Goal: Task Accomplishment & Management: Use online tool/utility

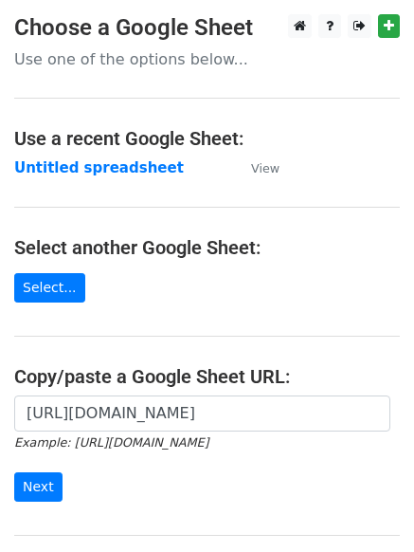
scroll to position [0, 393]
type input "[URL][DOMAIN_NAME]"
click at [32, 482] on input "Next" at bounding box center [38, 486] width 48 height 29
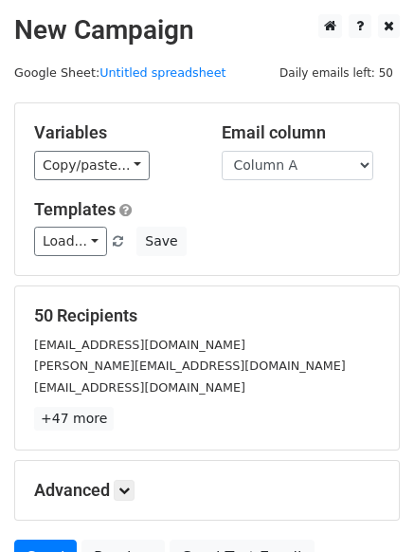
scroll to position [114, 0]
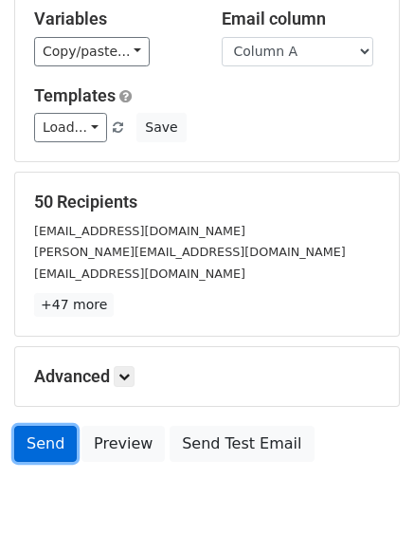
click at [34, 434] on link "Send" at bounding box center [45, 444] width 63 height 36
